Goal: Transaction & Acquisition: Purchase product/service

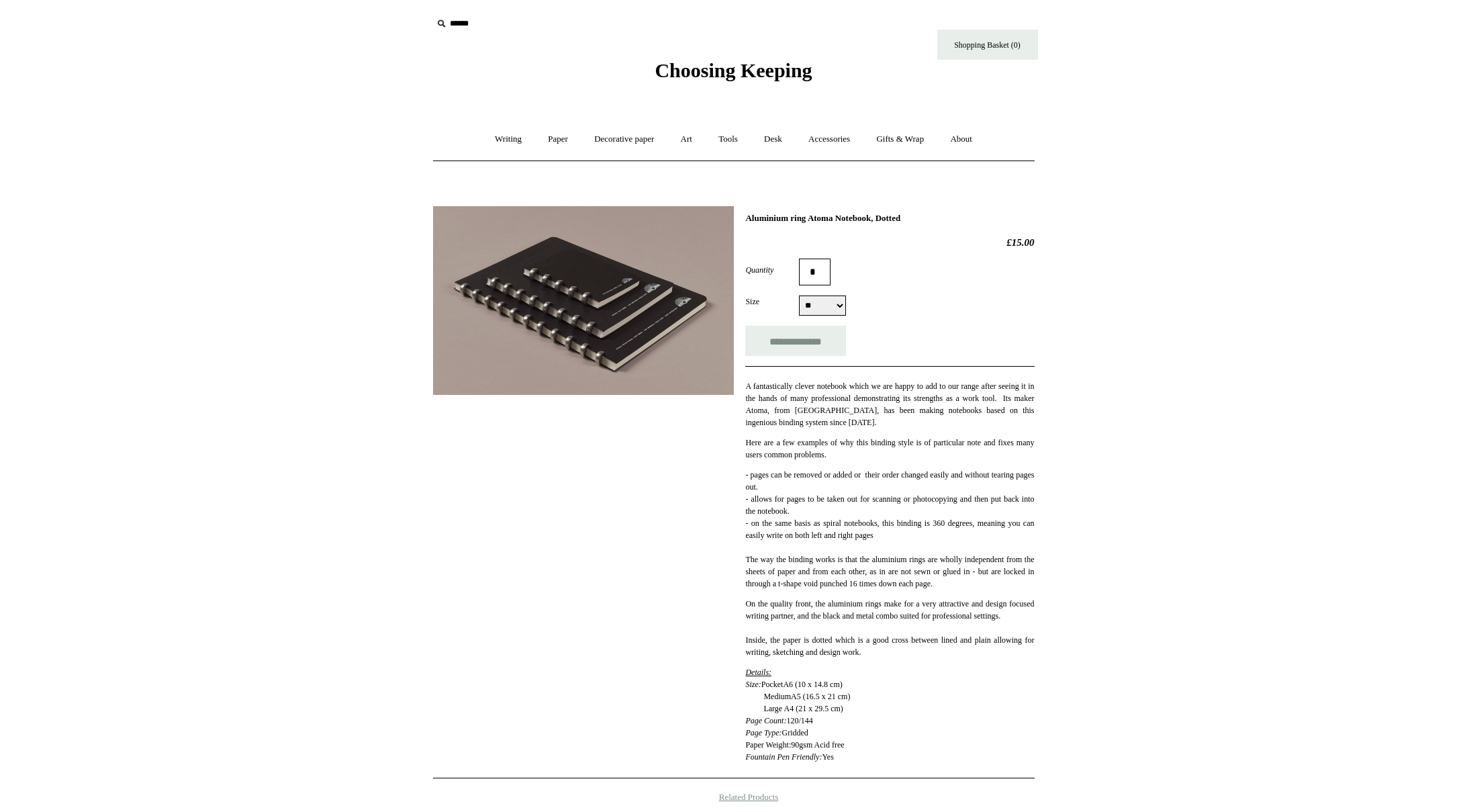
select select "**"
